Goal: Navigation & Orientation: Find specific page/section

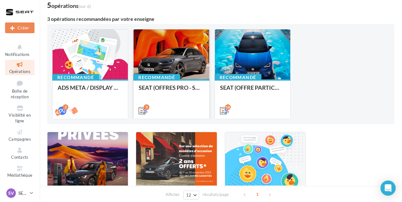
scroll to position [63, 0]
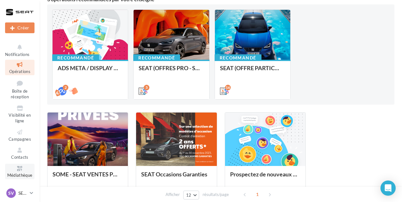
click at [17, 175] on span "Médiathèque" at bounding box center [19, 175] width 25 height 5
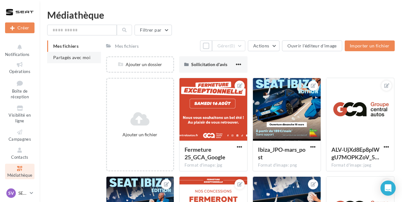
click at [83, 58] on span "Partagés avec moi" at bounding box center [71, 57] width 37 height 5
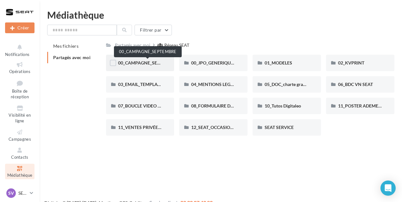
click at [143, 64] on span "00_CAMPAGNE_SEPTEMBRE" at bounding box center [147, 62] width 59 height 5
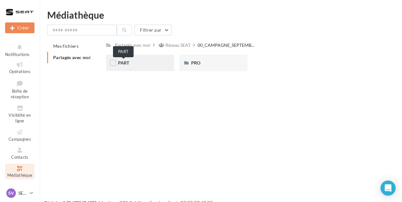
click at [125, 63] on span "PART" at bounding box center [123, 62] width 11 height 5
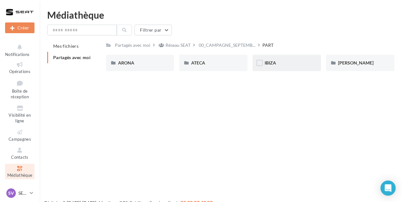
click at [287, 65] on div "IBIZA" at bounding box center [286, 63] width 44 height 6
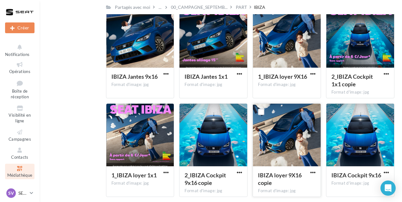
scroll to position [70, 0]
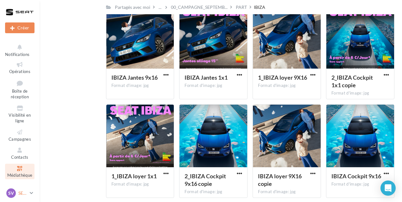
click at [29, 192] on link "SV SEAT Vienne SEAT-VIENNE" at bounding box center [19, 193] width 29 height 12
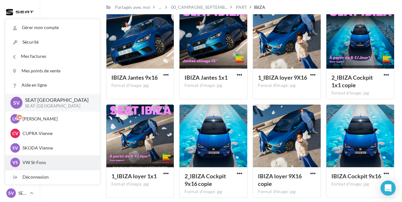
click at [31, 160] on p "VW St-Fons" at bounding box center [57, 162] width 70 height 6
